Goal: Task Accomplishment & Management: Manage account settings

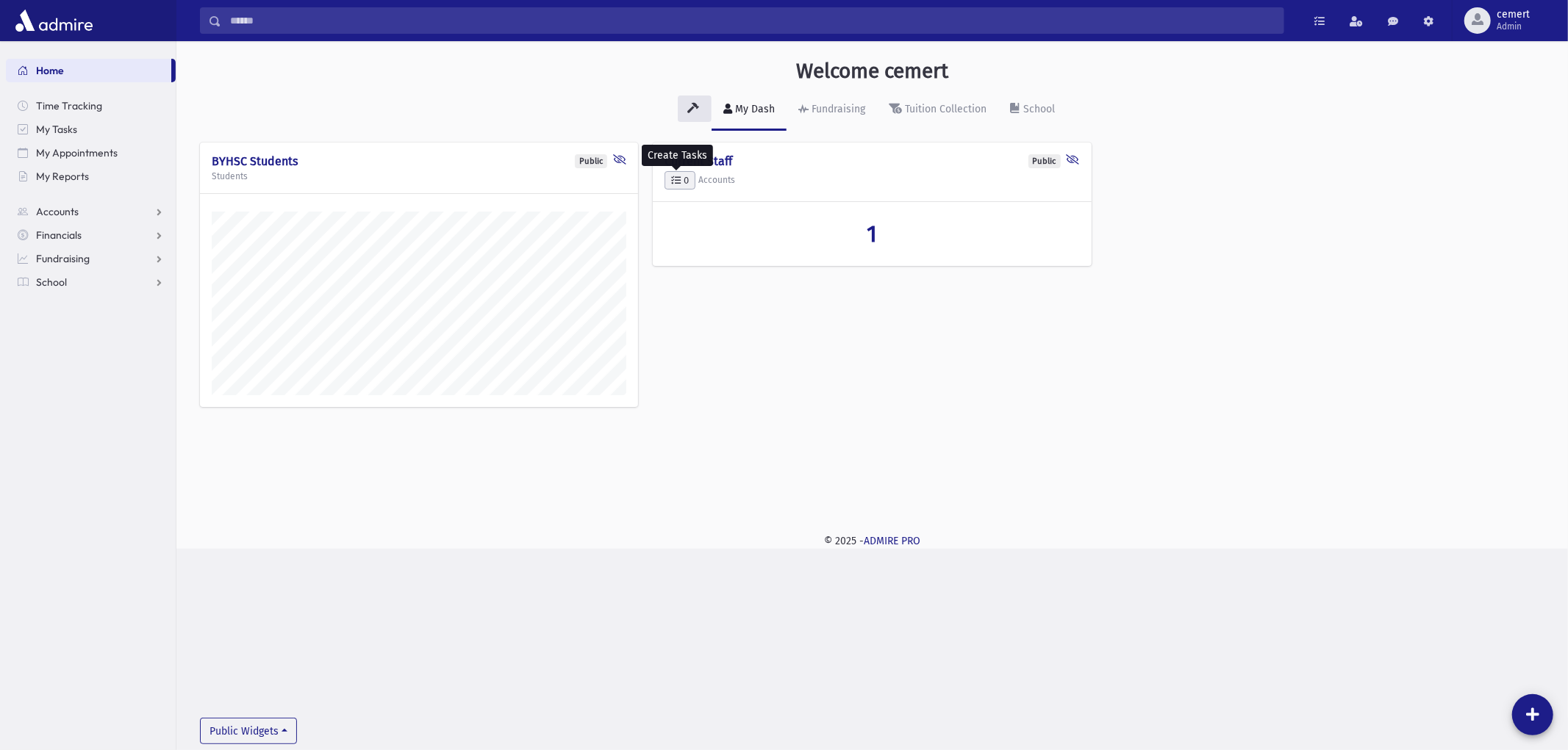
scroll to position [508, 1391]
click at [1492, 18] on span "cemert Admin" at bounding box center [1518, 20] width 56 height 24
click at [1466, 210] on link "Manage Logins" at bounding box center [1504, 216] width 118 height 27
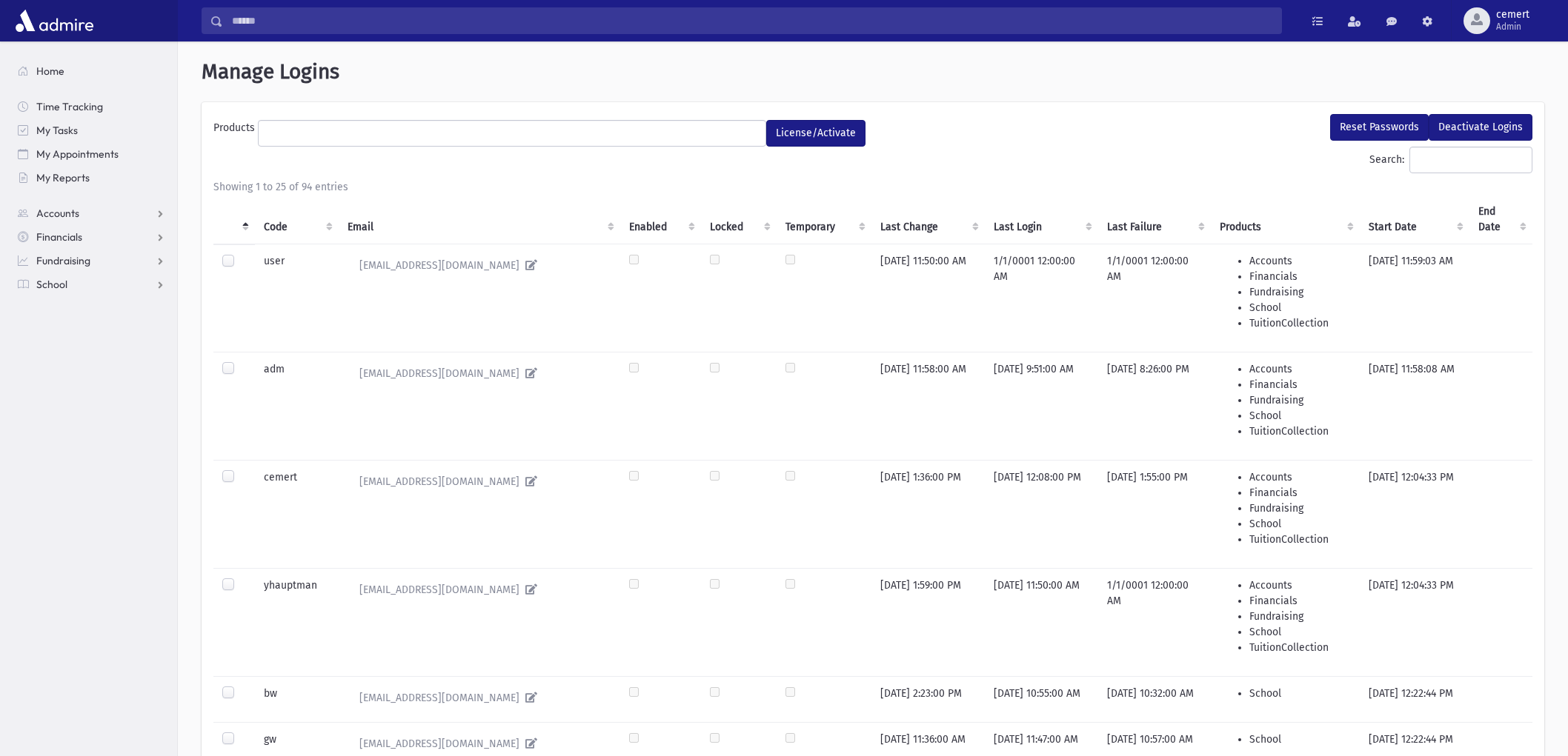
select select
click at [1485, 167] on input "Search:" at bounding box center [1470, 160] width 123 height 27
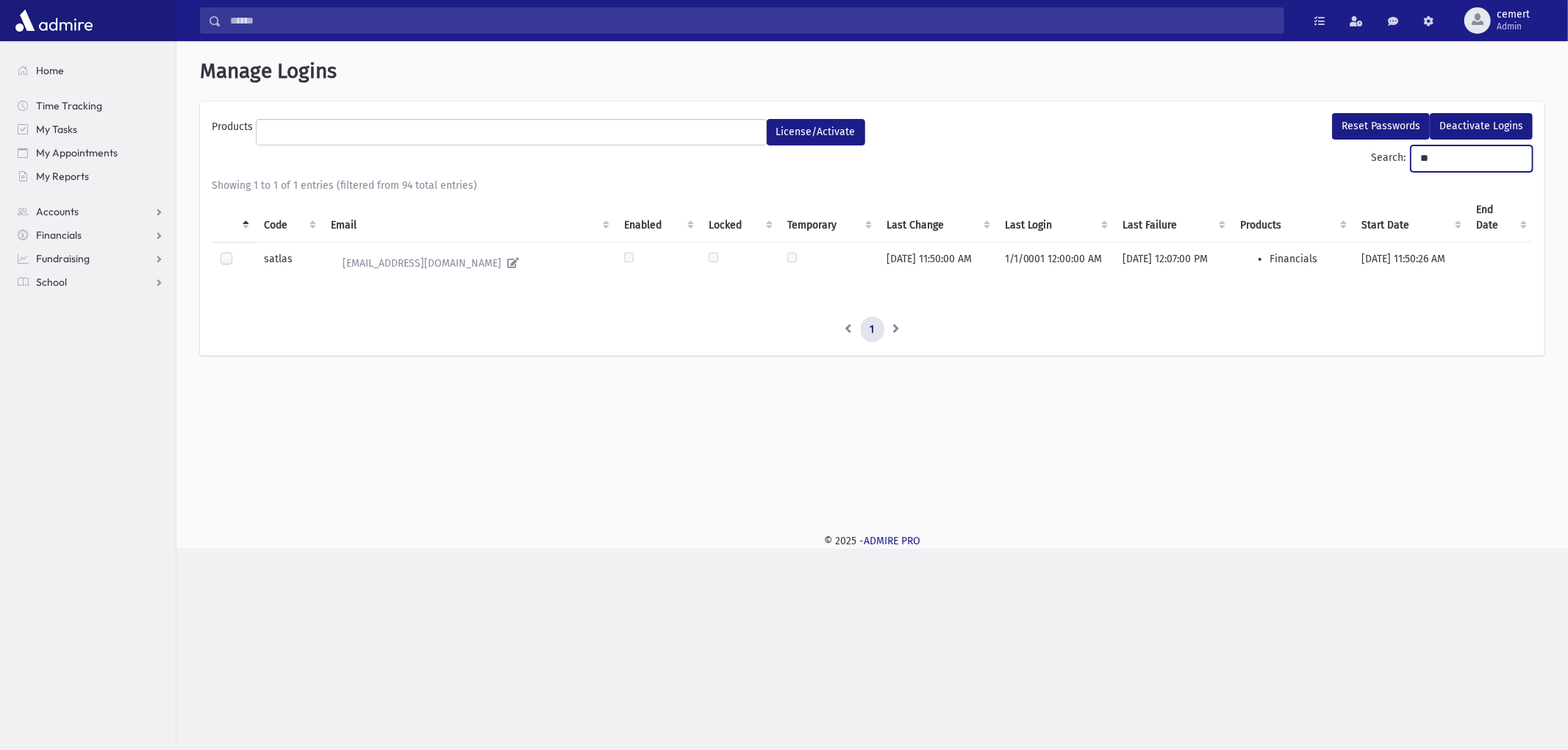
type input "**"
click at [238, 252] on label at bounding box center [238, 252] width 0 height 0
click at [1349, 116] on button "Reset Passwords" at bounding box center [1380, 126] width 98 height 27
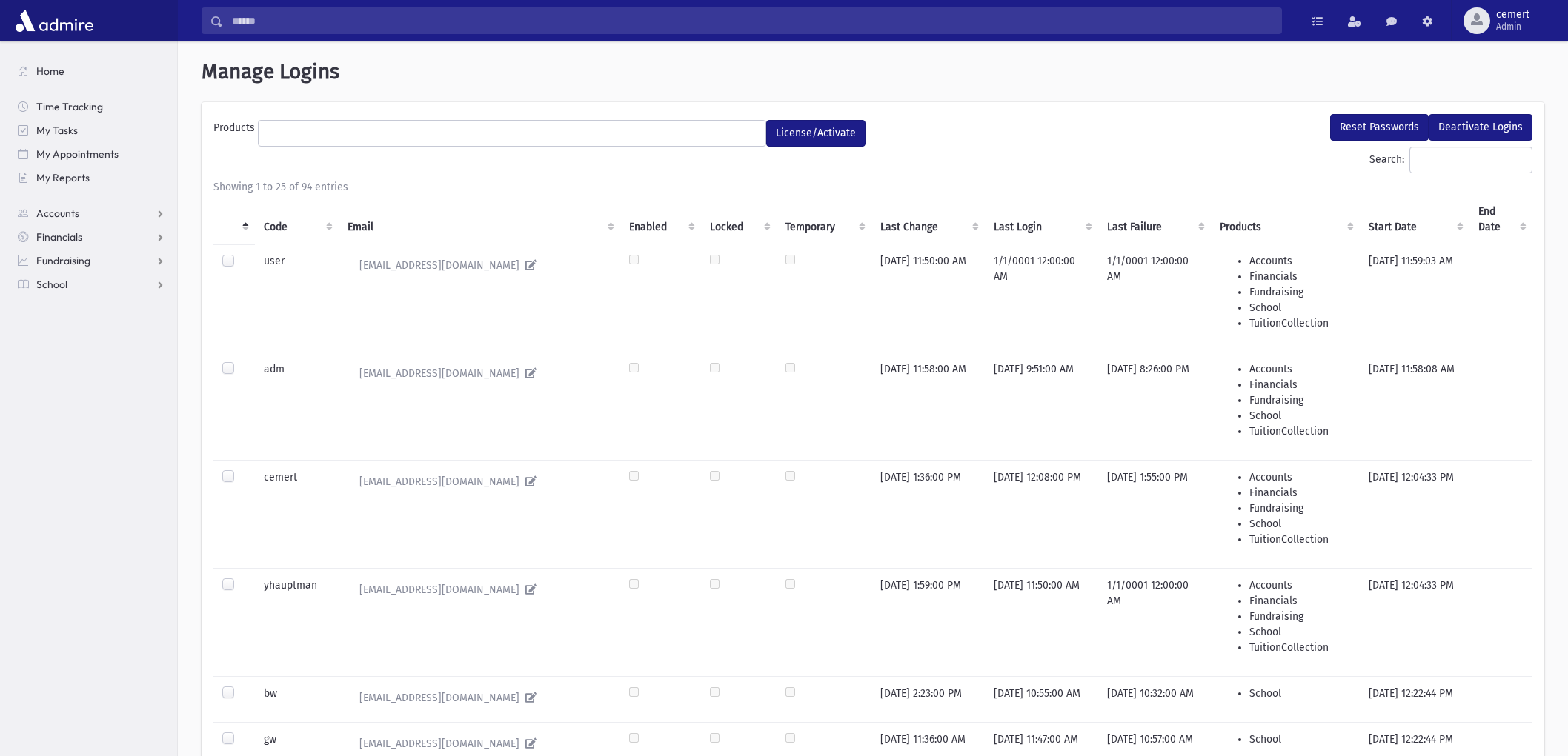
select select
